Goal: Task Accomplishment & Management: Manage account settings

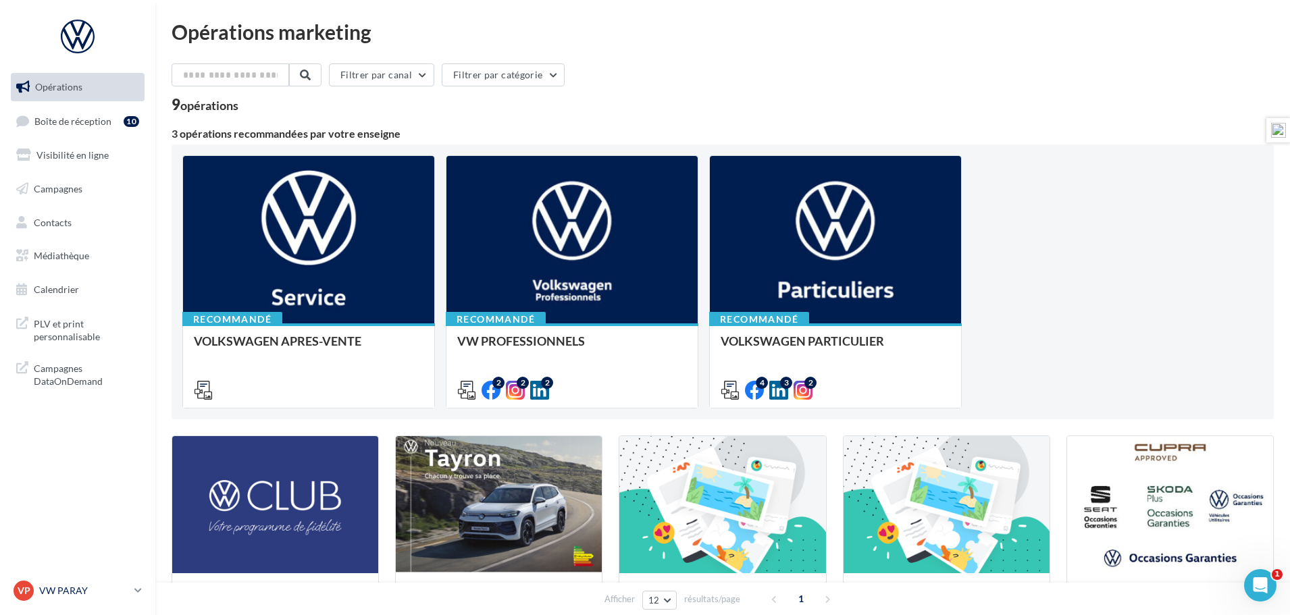
click at [64, 588] on p "VW PARAY" at bounding box center [84, 591] width 90 height 14
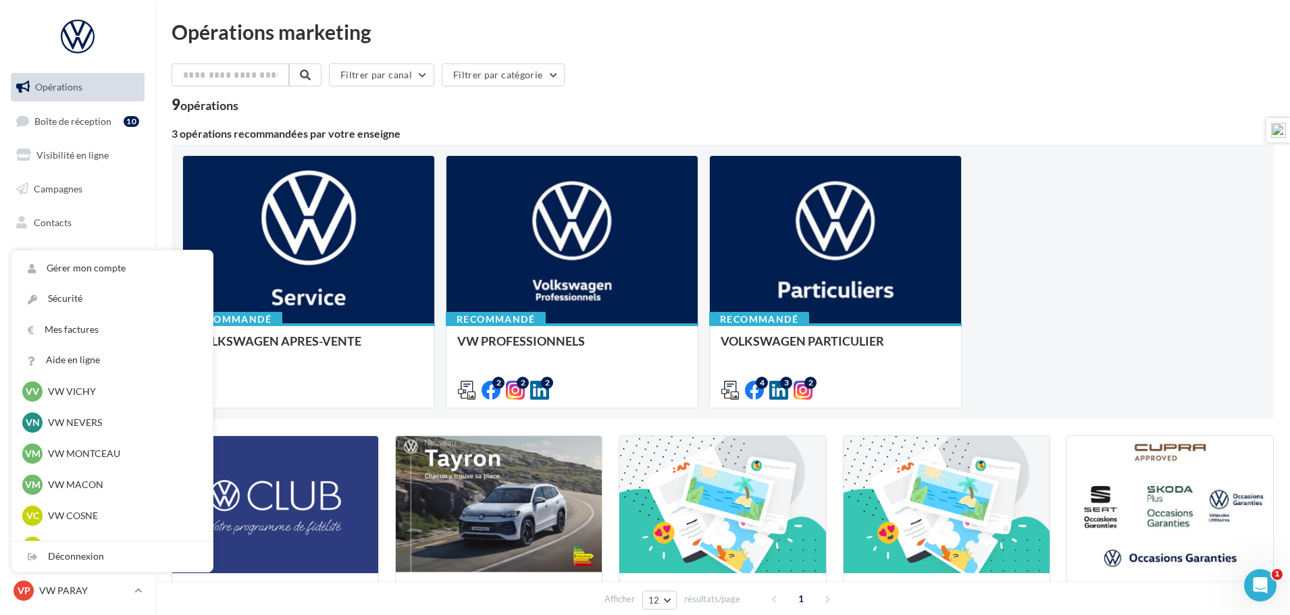
scroll to position [540, 0]
click at [84, 517] on p "Audi NEVERS" at bounding box center [122, 514] width 149 height 14
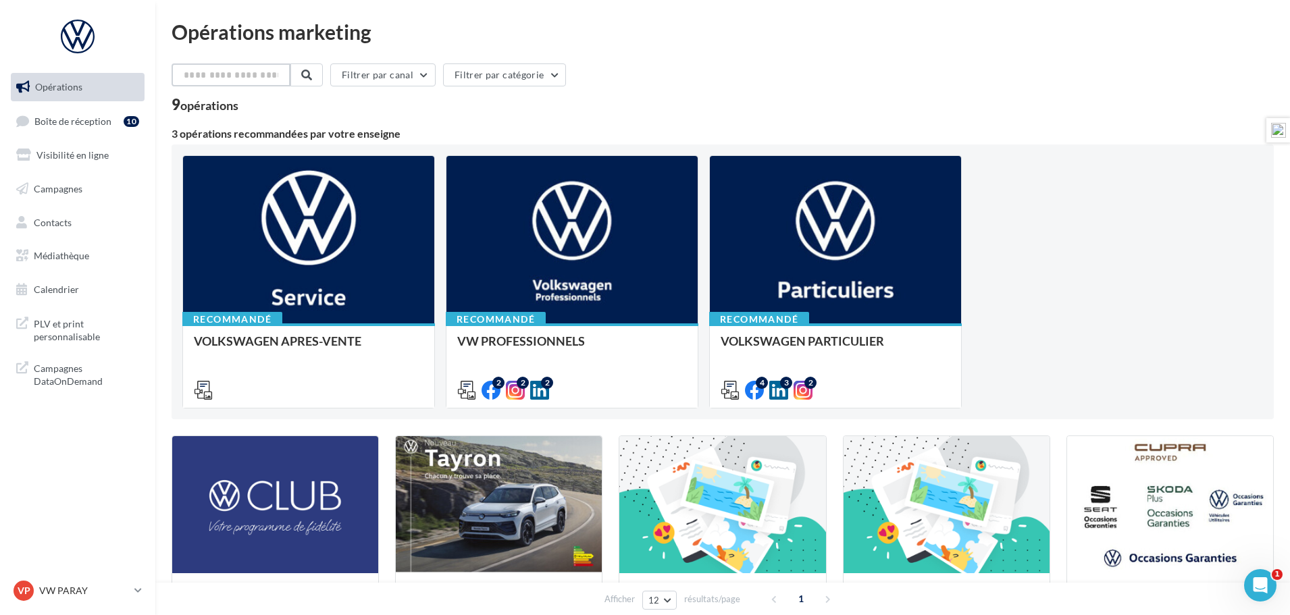
click at [221, 80] on input "text" at bounding box center [231, 74] width 119 height 23
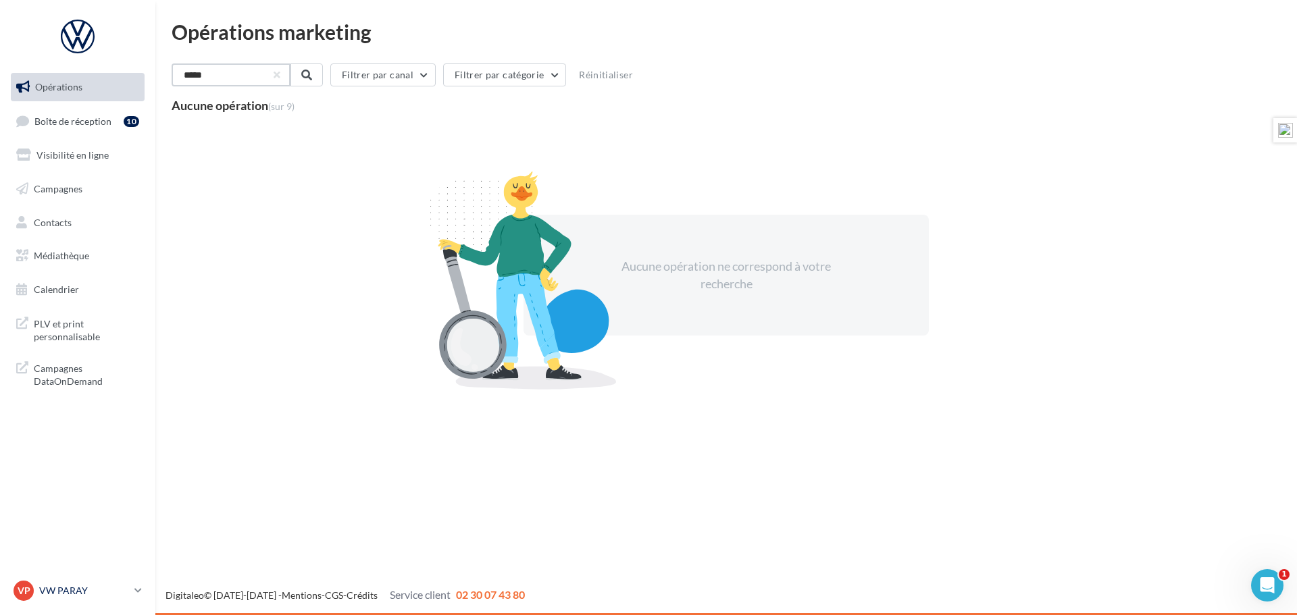
type input "*****"
click at [65, 588] on p "VW PARAY" at bounding box center [84, 591] width 90 height 14
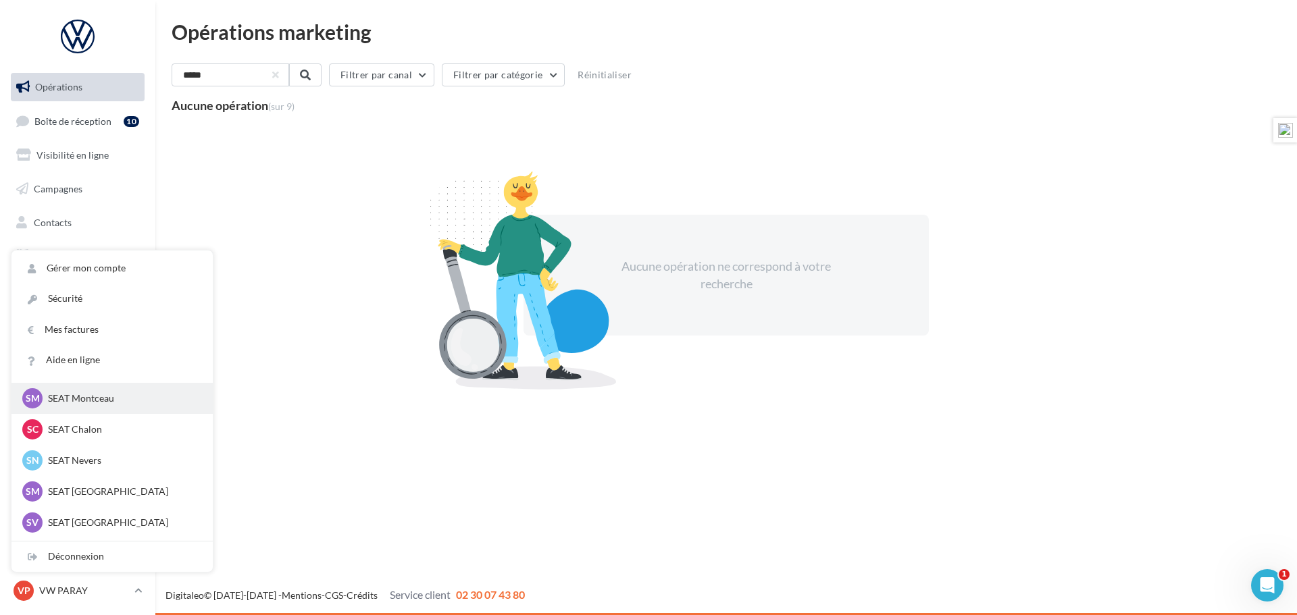
scroll to position [338, 0]
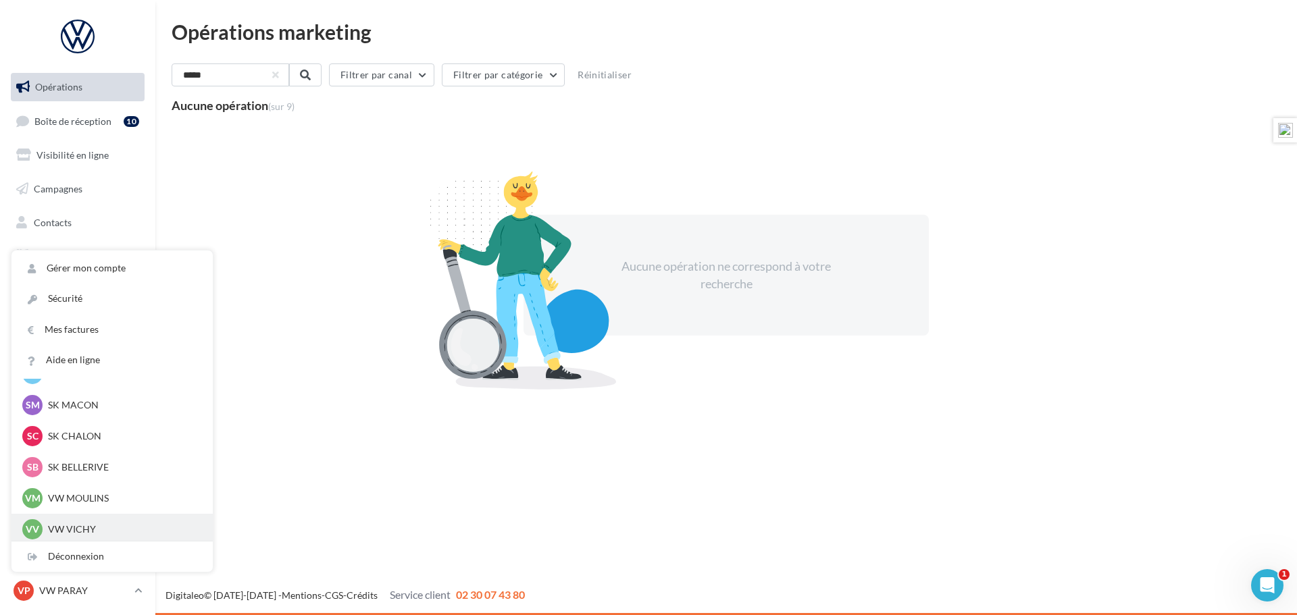
click at [75, 523] on p "VW VICHY" at bounding box center [122, 530] width 149 height 14
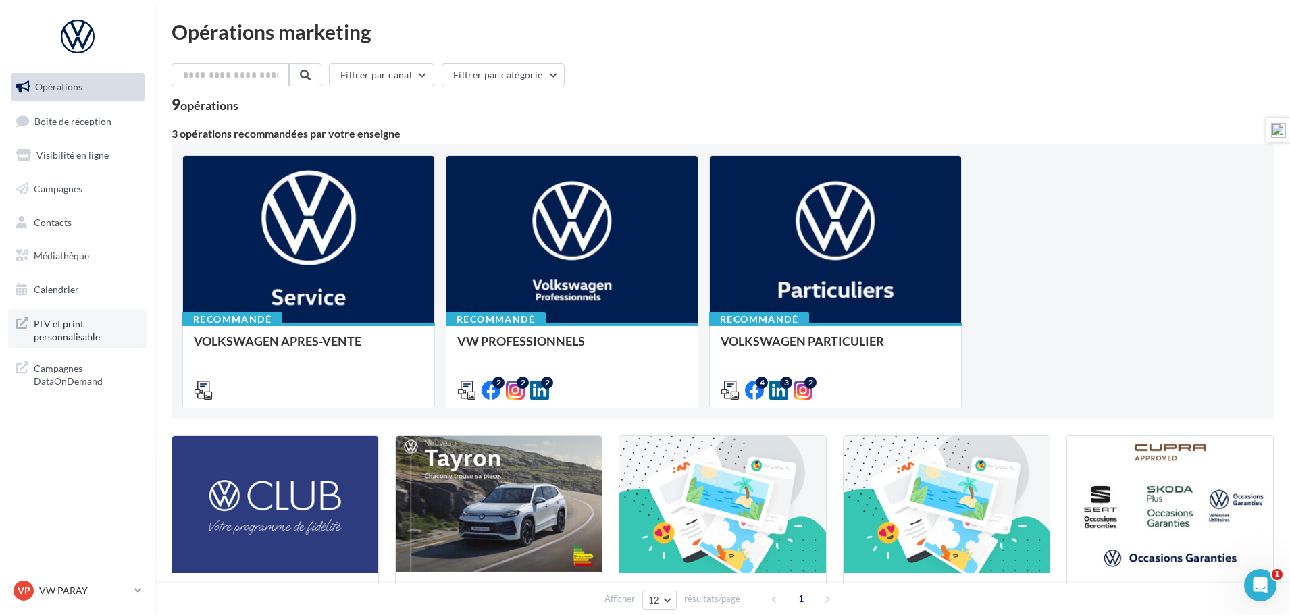
click at [46, 331] on span "PLV et print personnalisable" at bounding box center [86, 329] width 105 height 29
click at [59, 589] on p "VW PARAY" at bounding box center [84, 591] width 90 height 14
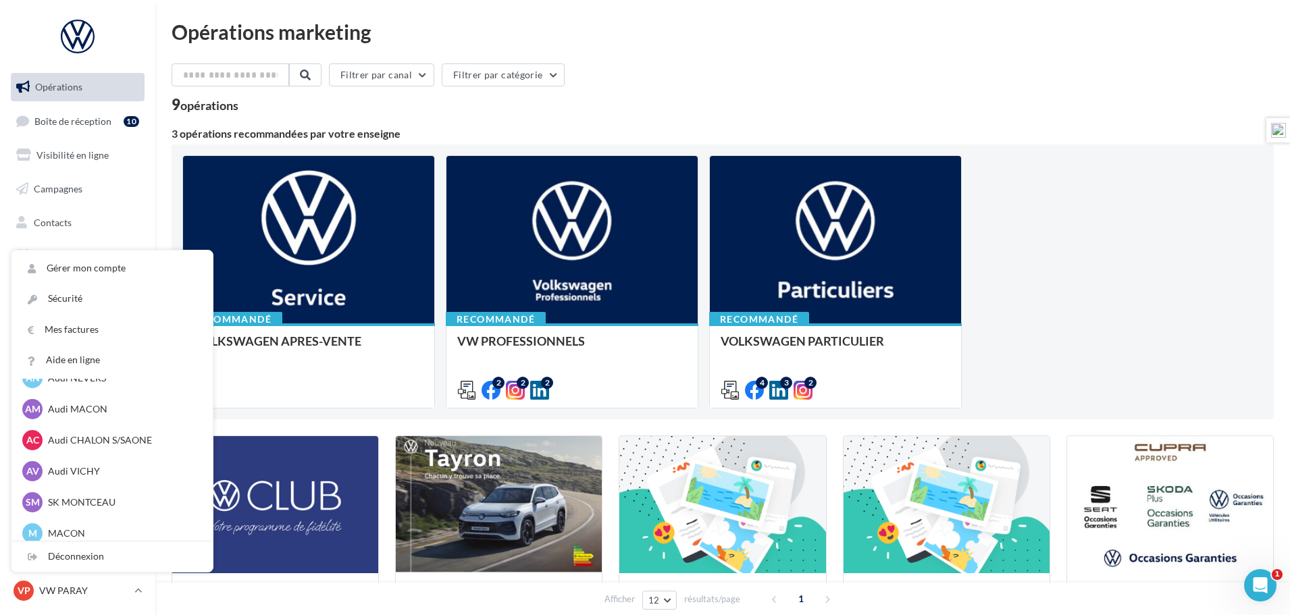
scroll to position [743, 0]
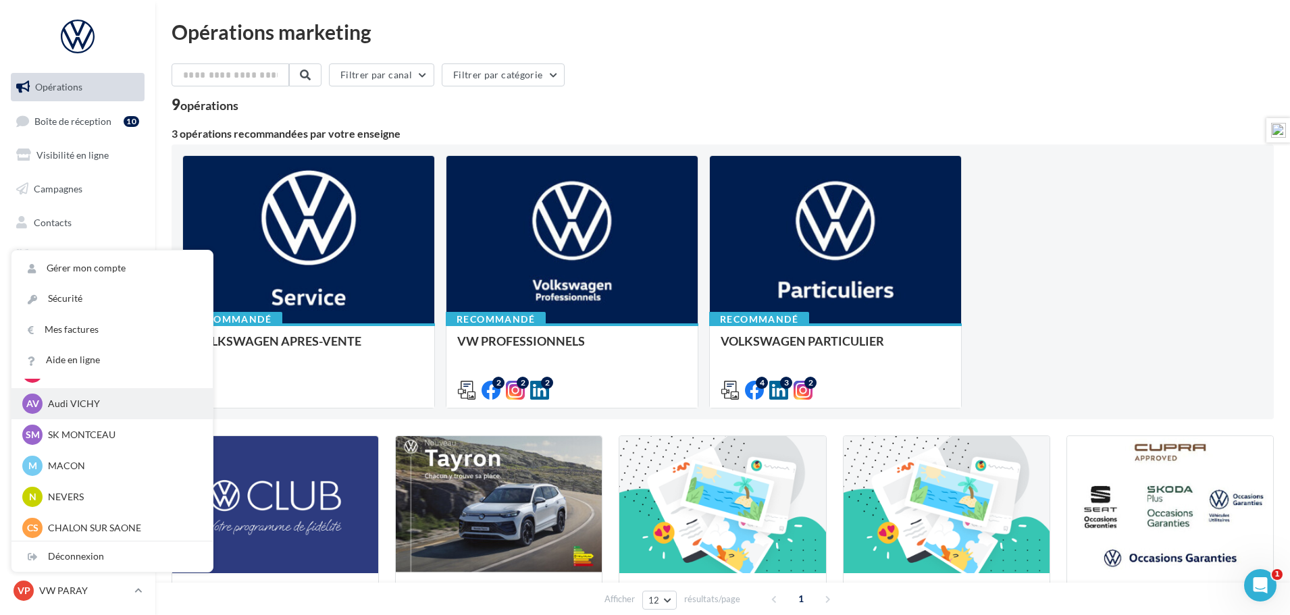
click at [86, 405] on p "Audi VICHY" at bounding box center [122, 404] width 149 height 14
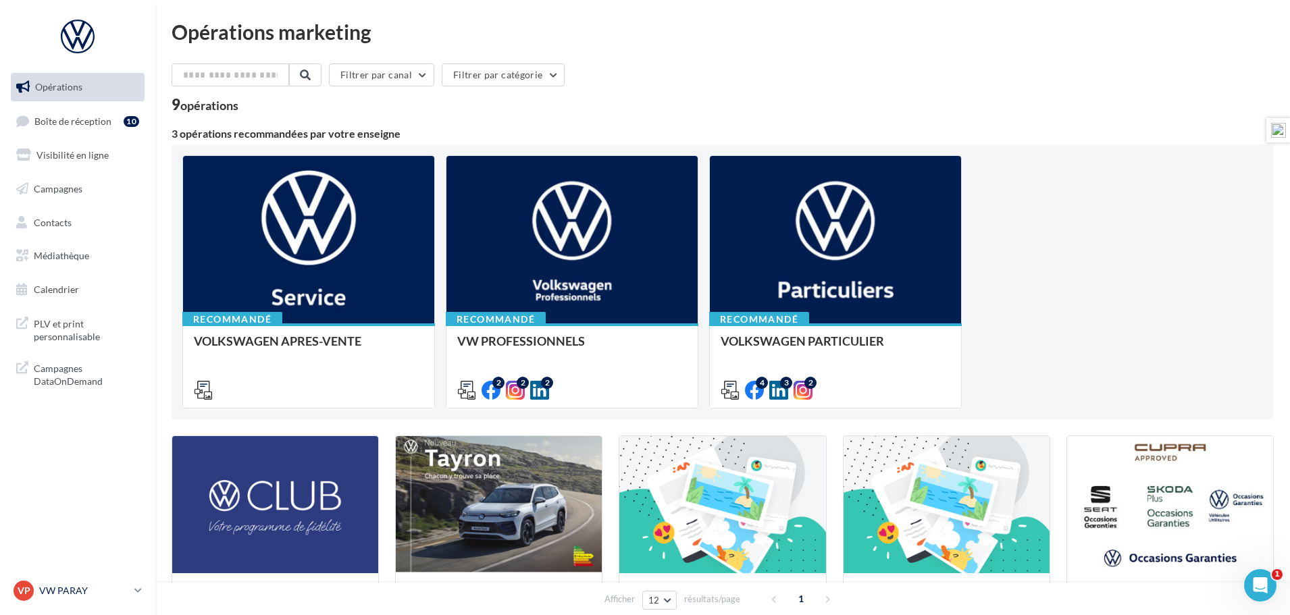
click at [129, 589] on p "VW PARAY" at bounding box center [84, 591] width 90 height 14
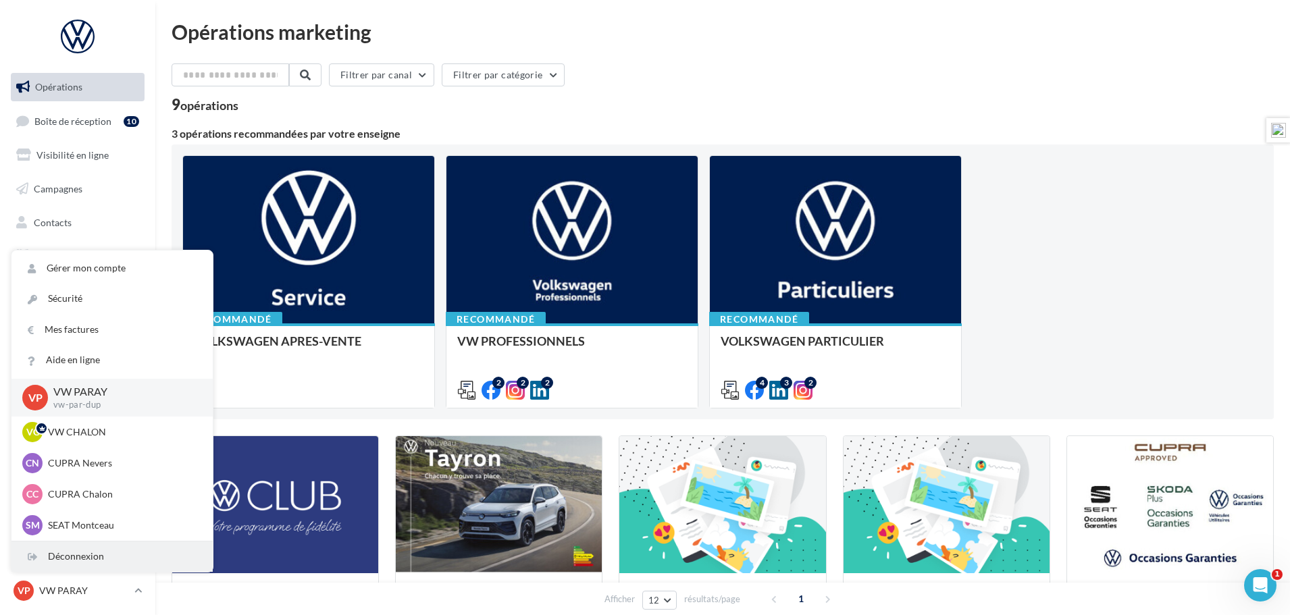
click at [132, 559] on div "Déconnexion" at bounding box center [111, 557] width 201 height 30
